Goal: Information Seeking & Learning: Learn about a topic

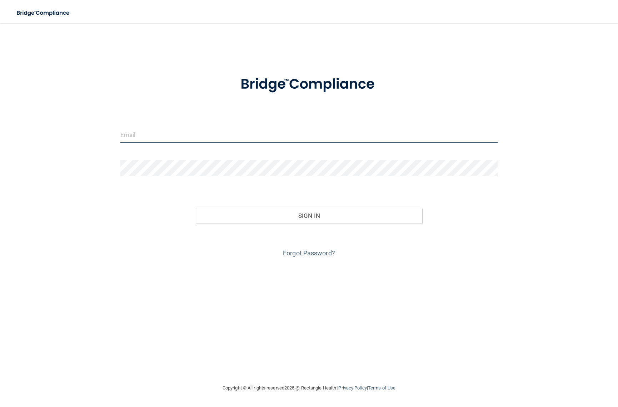
click at [186, 128] on input "email" at bounding box center [308, 134] width 377 height 16
click at [131, 134] on input "[EMAIL_ADDRESS][DOMAIN_NAME]" at bounding box center [308, 134] width 377 height 16
click at [187, 135] on input "[EMAIL_ADDRESS][DOMAIN_NAME]" at bounding box center [308, 134] width 377 height 16
drag, startPoint x: 189, startPoint y: 137, endPoint x: 63, endPoint y: 135, distance: 125.7
click at [63, 135] on div "[EMAIL_ADDRESS][DOMAIN_NAME] Invalid email/password. You don't have permission …" at bounding box center [308, 203] width 589 height 346
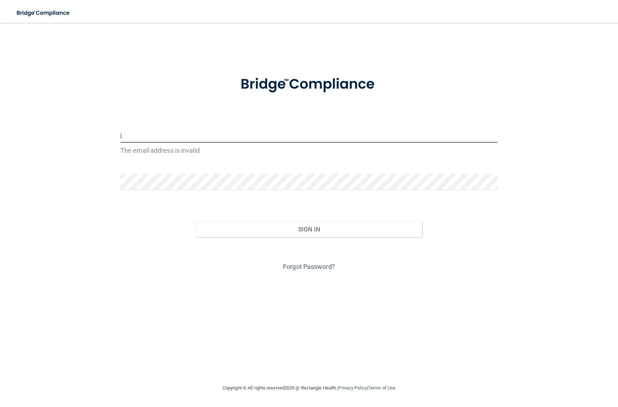
click at [196, 221] on button "Sign In" at bounding box center [309, 229] width 226 height 16
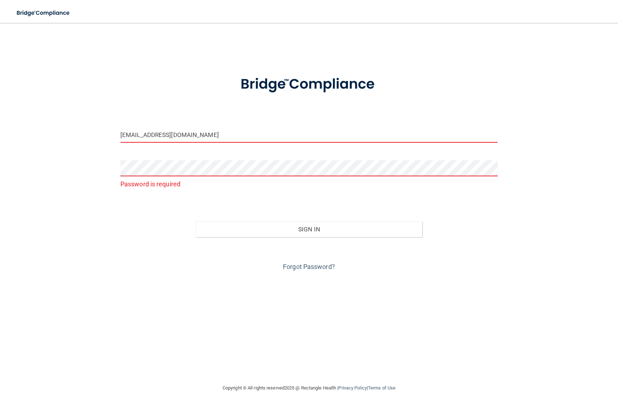
type input "[EMAIL_ADDRESS][DOMAIN_NAME]"
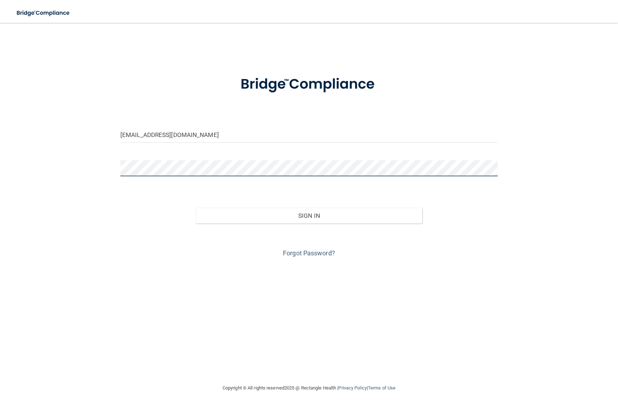
click at [196, 208] on button "Sign In" at bounding box center [309, 216] width 226 height 16
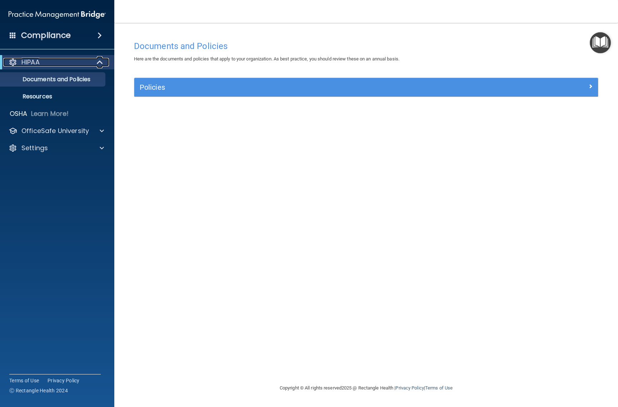
click at [80, 62] on div "HIPAA" at bounding box center [47, 62] width 88 height 9
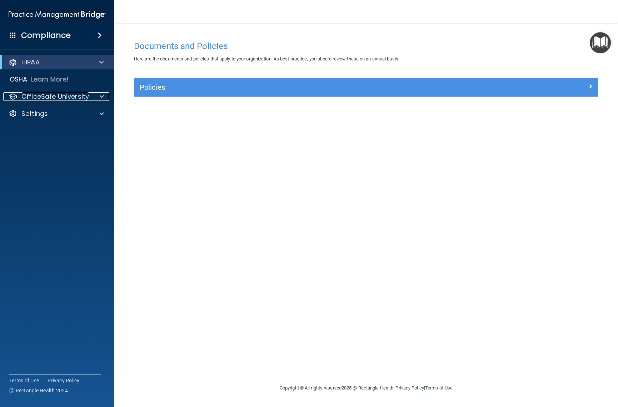
drag, startPoint x: 71, startPoint y: 95, endPoint x: 49, endPoint y: 122, distance: 34.8
click at [71, 95] on p "OfficeSafe University" at bounding box center [55, 96] width 68 height 9
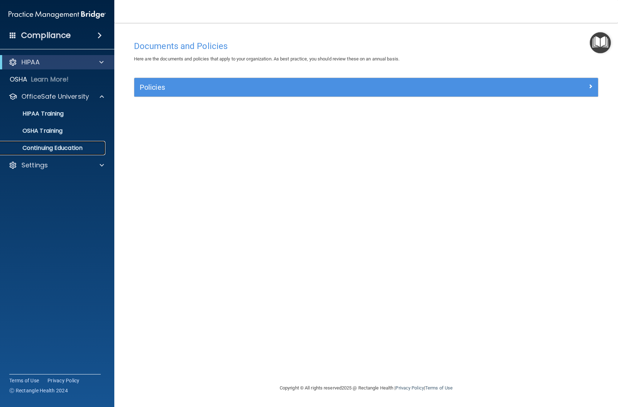
click at [48, 146] on p "Continuing Education" at bounding box center [54, 147] width 98 height 7
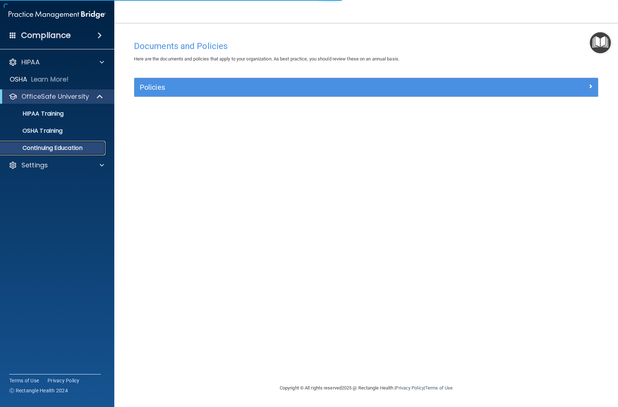
click at [48, 146] on p "Continuing Education" at bounding box center [54, 147] width 98 height 7
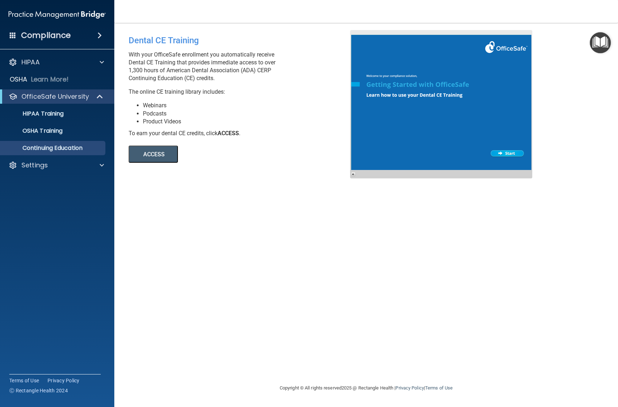
click at [160, 152] on button "ACCESS" at bounding box center [153, 153] width 49 height 17
click at [100, 168] on span at bounding box center [102, 165] width 4 height 9
click at [37, 200] on p "Sign Out" at bounding box center [54, 199] width 98 height 7
